Goal: Information Seeking & Learning: Learn about a topic

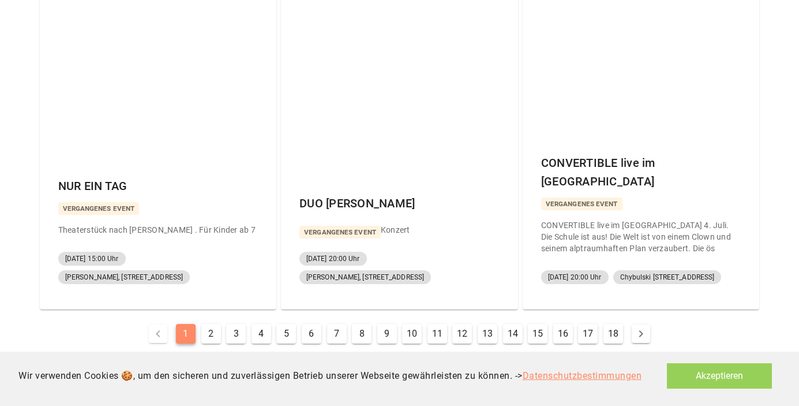
scroll to position [789, 0]
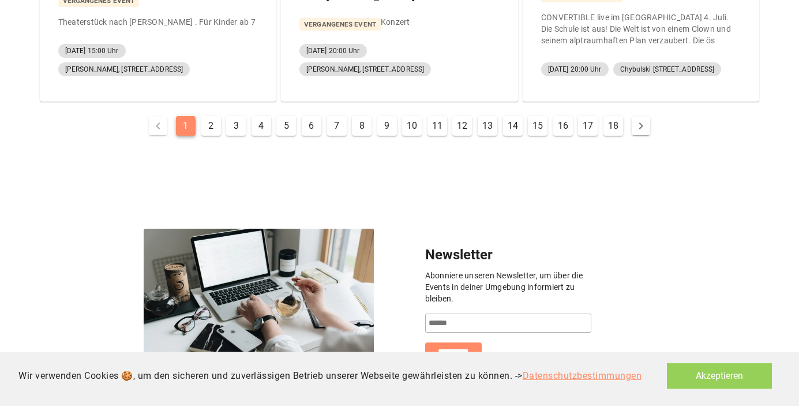
click at [592, 116] on button "17" at bounding box center [588, 126] width 20 height 20
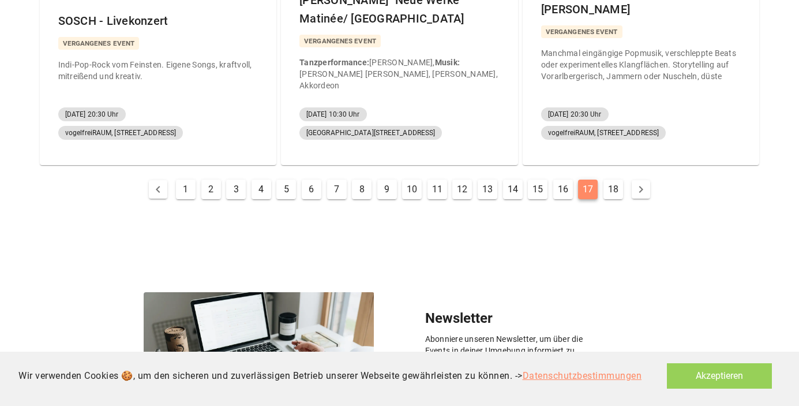
scroll to position [726, 0]
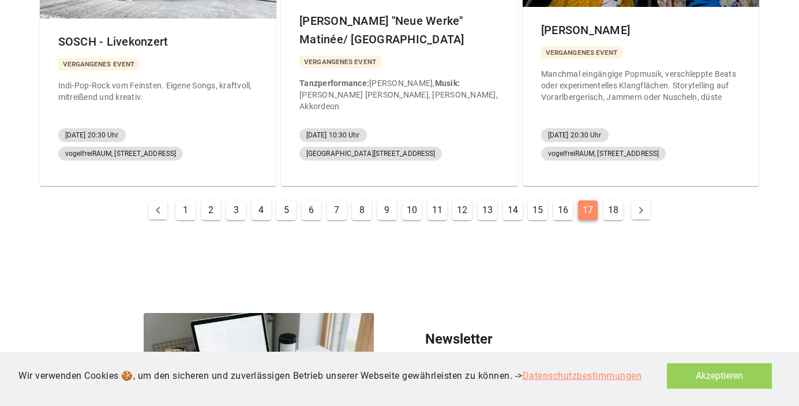
click at [385, 200] on button "9" at bounding box center [387, 210] width 20 height 20
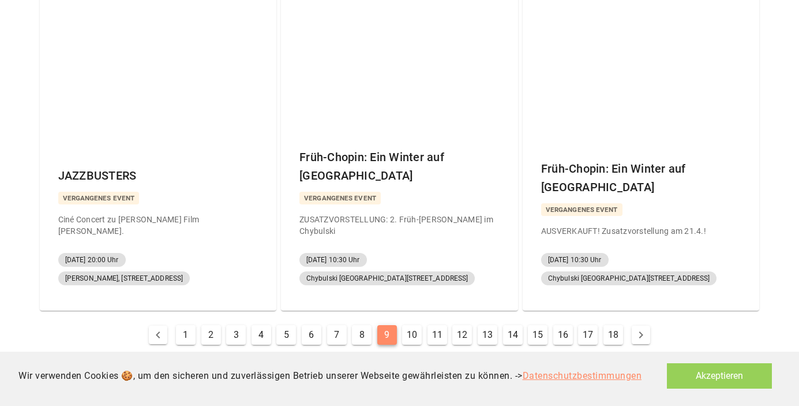
scroll to position [571, 0]
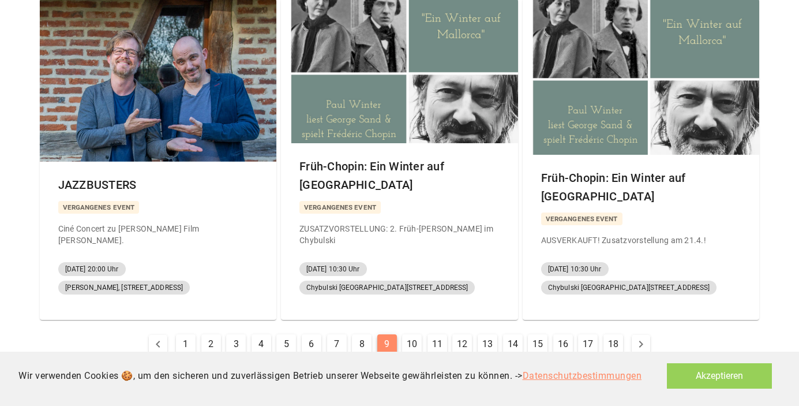
click at [361, 334] on button "8" at bounding box center [362, 344] width 20 height 20
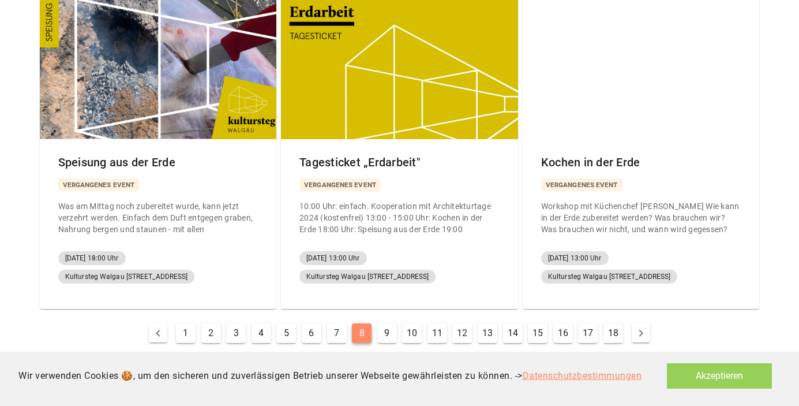
scroll to position [556, 0]
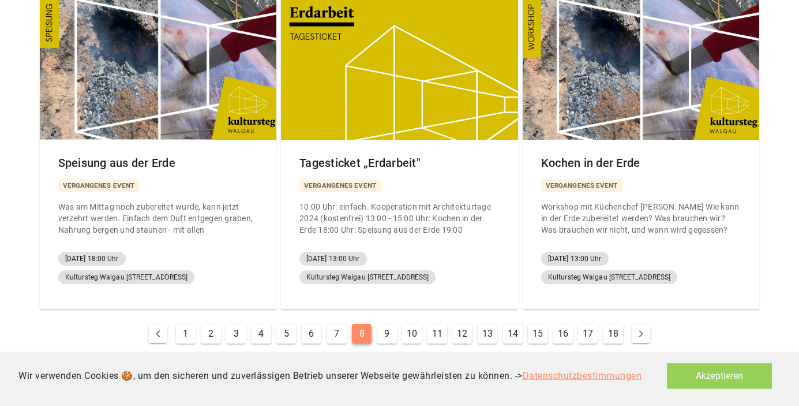
click at [335, 324] on button "7" at bounding box center [337, 334] width 20 height 20
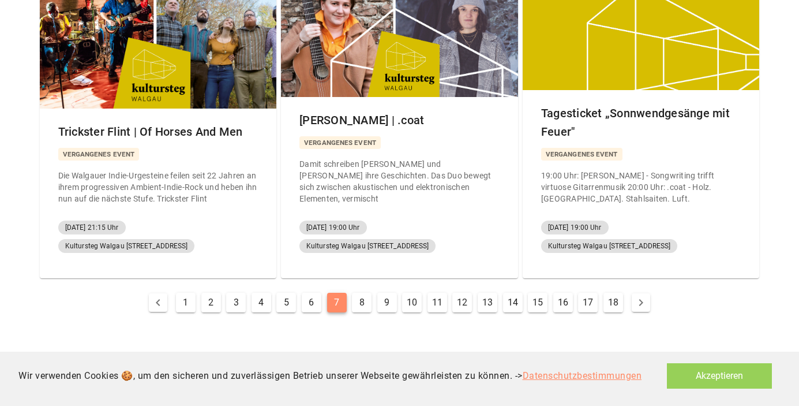
scroll to position [647, 0]
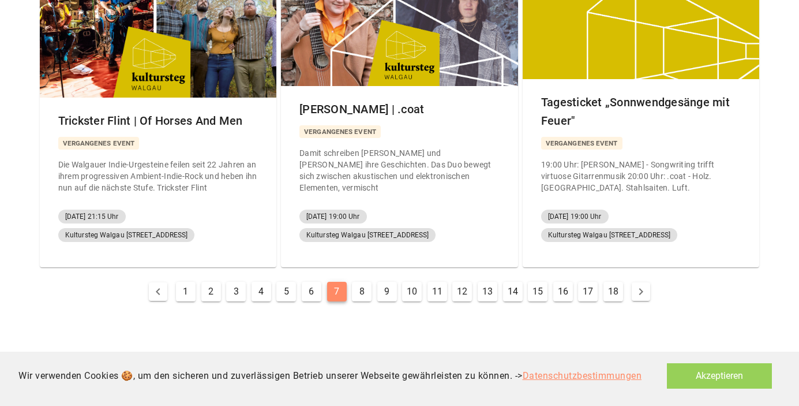
click at [312, 282] on button "6" at bounding box center [312, 292] width 20 height 20
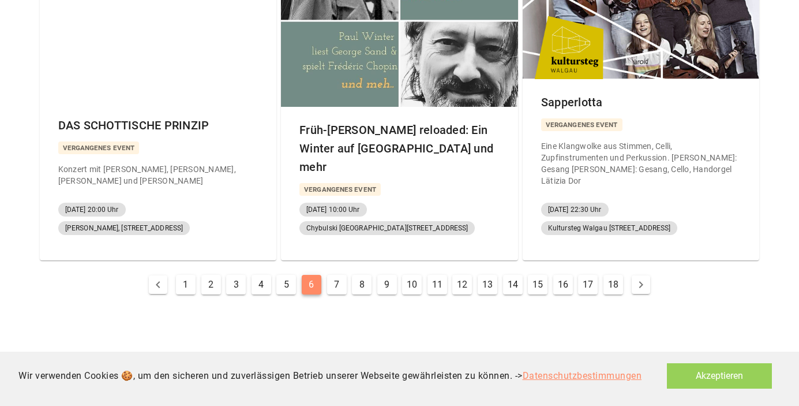
click at [282, 275] on button "5" at bounding box center [286, 285] width 20 height 20
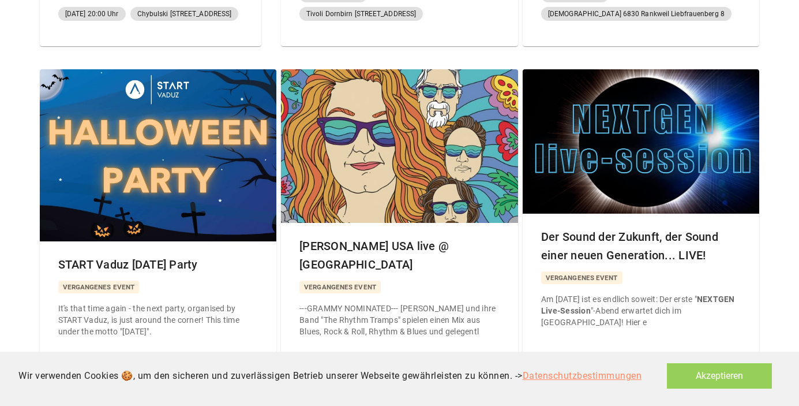
scroll to position [511, 0]
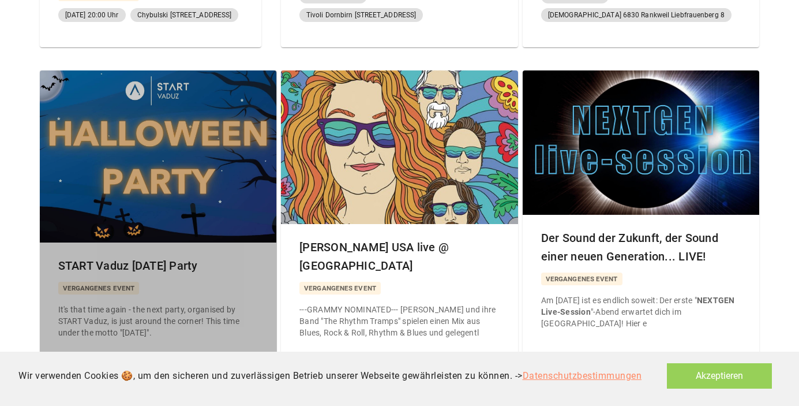
click at [215, 137] on div at bounding box center [158, 156] width 237 height 172
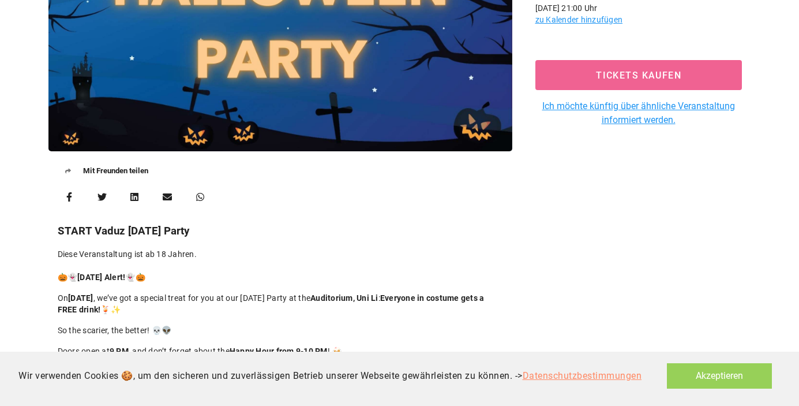
scroll to position [276, 0]
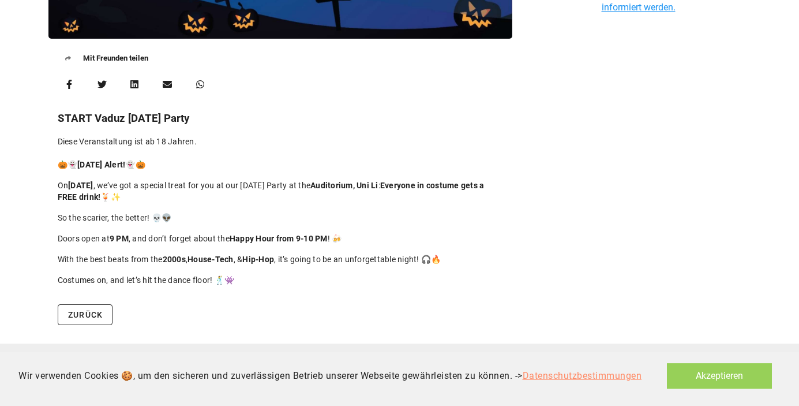
drag, startPoint x: 209, startPoint y: 121, endPoint x: 51, endPoint y: 113, distance: 157.8
click at [51, 113] on div "Mit Freunden teilen START Vaduz [DATE] Party Diese Veranstaltung ist ab 18 Jahr…" at bounding box center [281, 37] width 478 height 530
copy h3 "START Vaduz [DATE] Party"
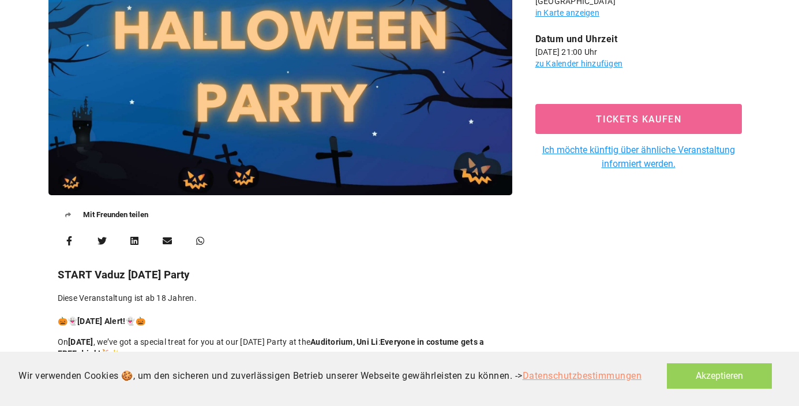
scroll to position [0, 0]
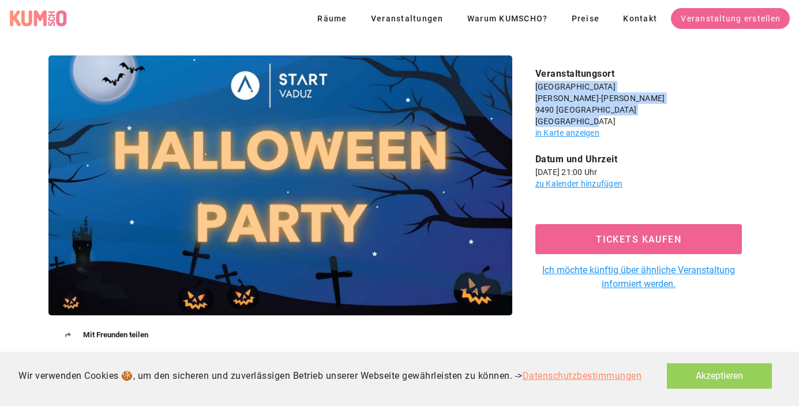
drag, startPoint x: 587, startPoint y: 120, endPoint x: 533, endPoint y: 82, distance: 65.8
click at [533, 82] on div "Veranstaltungsort [GEOGRAPHIC_DATA] [PERSON_NAME][STREET_ADDRESS][PERSON_NAME] …" at bounding box center [638, 103] width 225 height 72
copy div "[GEOGRAPHIC_DATA] [PERSON_NAME]-[PERSON_NAME][STREET_ADDRESS]"
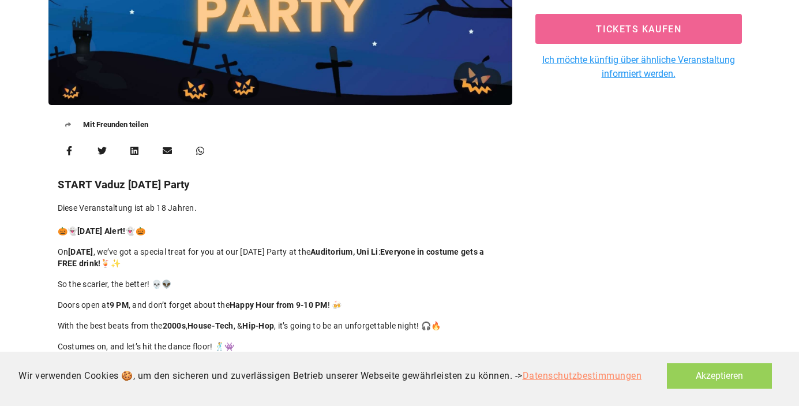
scroll to position [276, 0]
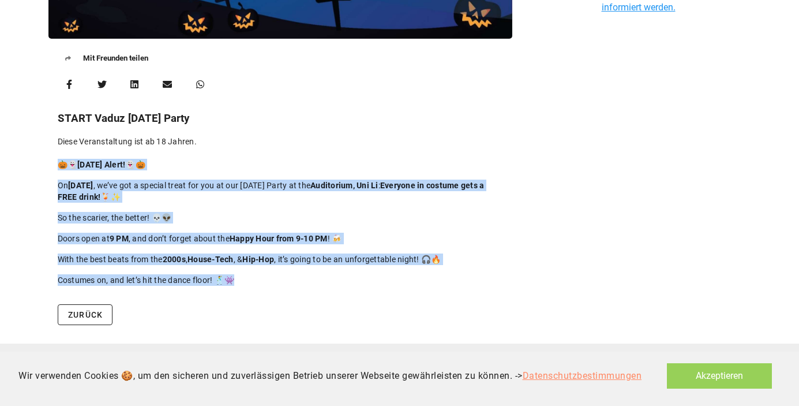
drag, startPoint x: 59, startPoint y: 163, endPoint x: 245, endPoint y: 278, distance: 218.4
click at [245, 278] on div "Diese Veranstaltung ist ab 18 Jahren. 🎃👻 [DATE] Alert! 👻🎃 On [DATE]’ve got a sp…" at bounding box center [280, 211] width 445 height 150
copy div "🎃👻 [DATE] Alert! 👻🎃 On [DATE]’ve got a special treat for you at our [DATE] Part…"
